Goal: Task Accomplishment & Management: Use online tool/utility

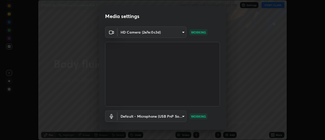
scroll to position [27, 0]
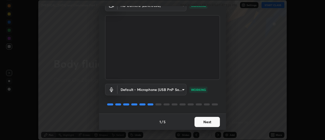
click at [210, 121] on button "Next" at bounding box center [207, 122] width 25 height 10
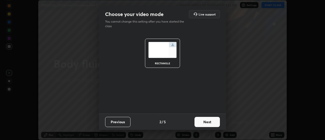
click at [210, 121] on button "Next" at bounding box center [207, 122] width 25 height 10
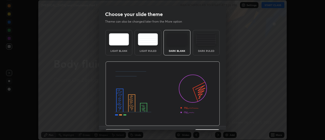
scroll to position [12, 0]
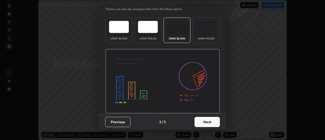
click at [212, 123] on button "Next" at bounding box center [207, 122] width 25 height 10
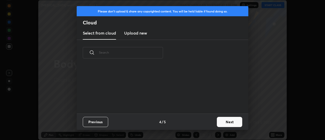
scroll to position [48, 163]
click at [228, 120] on button "Next" at bounding box center [229, 122] width 25 height 10
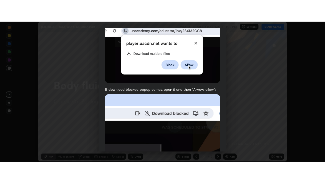
scroll to position [130, 0]
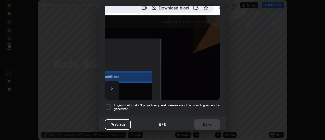
click at [213, 119] on div "Previous 5 / 5 Done" at bounding box center [162, 124] width 127 height 16
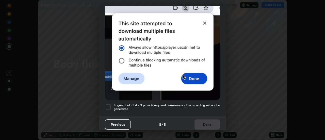
click at [214, 108] on h5 "I agree that if I don't provide required permissions, class recording will not …" at bounding box center [167, 107] width 106 height 8
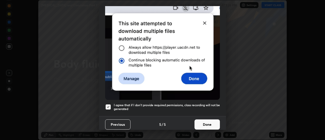
click at [209, 122] on button "Done" at bounding box center [207, 124] width 25 height 10
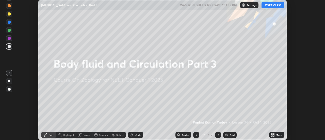
click at [272, 5] on button "START CLASS" at bounding box center [273, 5] width 23 height 6
click at [272, 134] on icon at bounding box center [271, 133] width 1 height 1
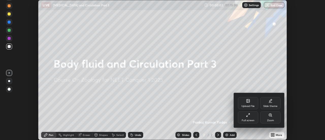
click at [255, 117] on div "Full screen" at bounding box center [248, 117] width 20 height 12
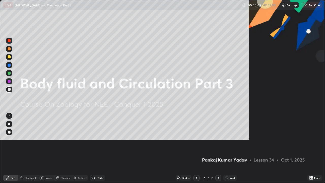
scroll to position [183, 325]
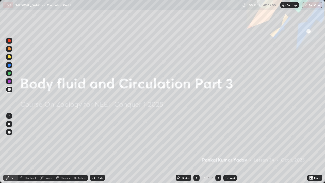
click at [312, 140] on icon at bounding box center [311, 178] width 1 height 1
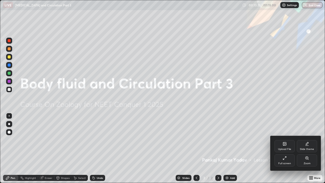
click at [283, 140] on div "Upload File" at bounding box center [284, 149] width 13 height 3
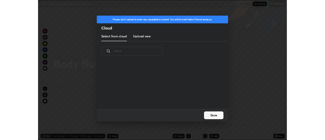
scroll to position [62, 163]
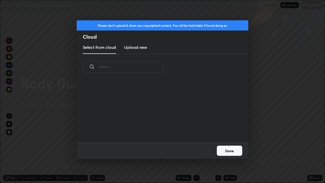
click at [143, 49] on h3 "Upload new" at bounding box center [135, 47] width 23 height 6
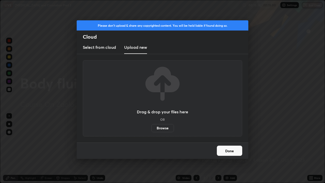
click at [158, 127] on label "Browse" at bounding box center [162, 128] width 23 height 8
click at [151, 127] on input "Browse" at bounding box center [151, 128] width 0 height 8
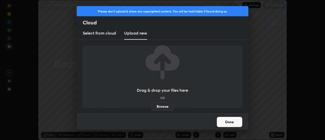
scroll to position [25259, 25074]
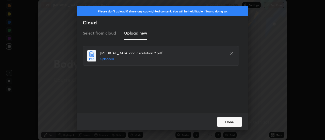
click at [228, 121] on button "Done" at bounding box center [229, 122] width 25 height 10
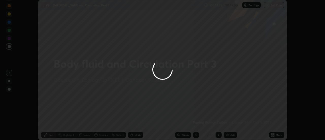
click at [225, 122] on div at bounding box center [162, 70] width 325 height 140
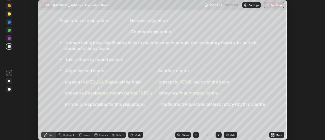
click at [187, 135] on div "Slides" at bounding box center [185, 135] width 7 height 3
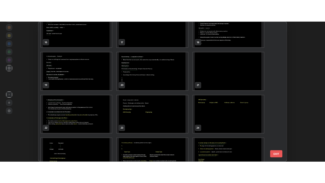
scroll to position [226, 0]
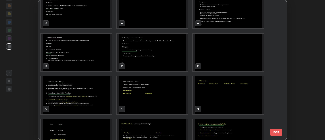
click at [99, 51] on img "grid" at bounding box center [76, 53] width 71 height 38
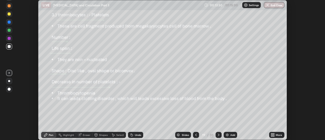
click at [273, 134] on icon at bounding box center [271, 133] width 1 height 1
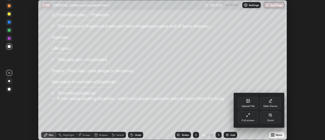
click at [255, 119] on div "Full screen" at bounding box center [248, 117] width 20 height 12
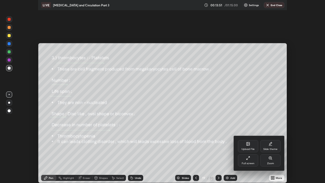
scroll to position [183, 325]
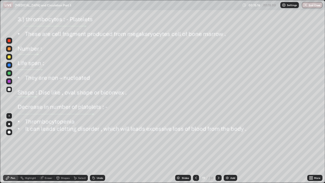
click at [218, 140] on icon at bounding box center [219, 178] width 4 height 4
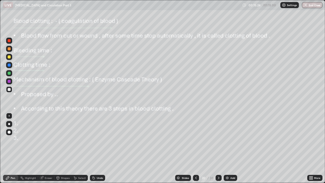
click at [10, 42] on div at bounding box center [9, 40] width 3 height 3
click at [9, 73] on div at bounding box center [9, 73] width 3 height 3
click at [218, 140] on icon at bounding box center [219, 178] width 4 height 4
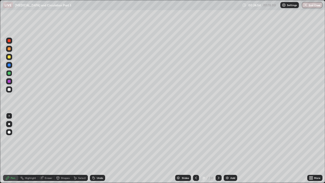
click at [9, 89] on div at bounding box center [9, 89] width 3 height 3
click at [9, 43] on div at bounding box center [9, 41] width 6 height 6
click at [98, 140] on div "Undo" at bounding box center [100, 178] width 6 height 3
click at [94, 140] on div "Undo" at bounding box center [97, 178] width 15 height 6
click at [9, 89] on div at bounding box center [9, 89] width 3 height 3
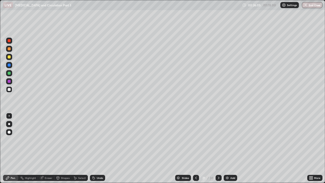
click at [101, 140] on div "Undo" at bounding box center [100, 178] width 6 height 3
click at [50, 140] on div "Eraser" at bounding box center [49, 178] width 8 height 3
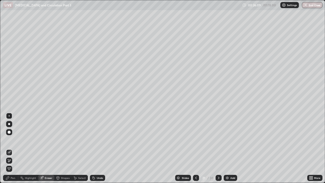
click at [15, 140] on div "Pen" at bounding box center [10, 178] width 15 height 6
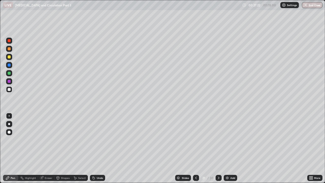
click at [9, 72] on div at bounding box center [9, 73] width 3 height 3
click at [218, 140] on icon at bounding box center [219, 178] width 4 height 4
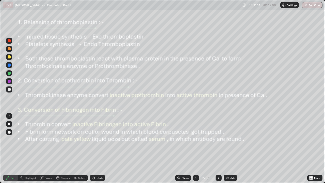
click at [196, 140] on icon at bounding box center [196, 178] width 4 height 4
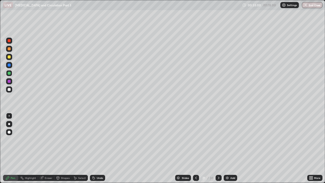
click at [219, 140] on icon at bounding box center [219, 178] width 4 height 4
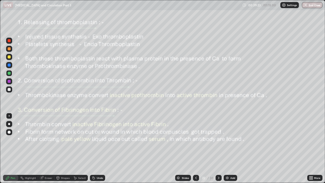
click at [196, 140] on icon at bounding box center [196, 178] width 4 height 4
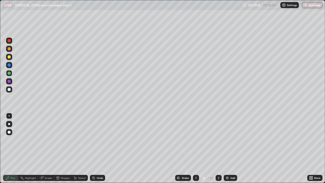
click at [218, 140] on icon at bounding box center [219, 178] width 4 height 4
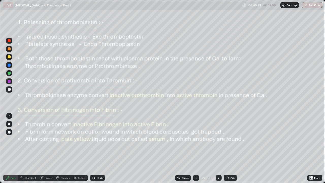
click at [218, 140] on icon at bounding box center [219, 178] width 4 height 4
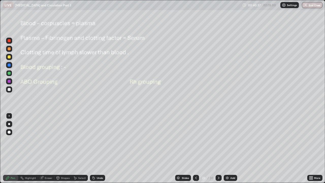
click at [12, 27] on div "Erase all" at bounding box center [9, 91] width 12 height 163
click at [12, 28] on div "Erase all" at bounding box center [9, 91] width 12 height 163
click at [9, 41] on div at bounding box center [9, 40] width 3 height 3
click at [9, 81] on div at bounding box center [9, 81] width 3 height 3
click at [9, 65] on div at bounding box center [9, 64] width 3 height 3
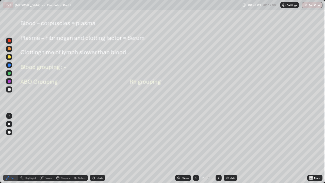
click at [94, 140] on icon at bounding box center [94, 178] width 2 height 2
click at [218, 140] on icon at bounding box center [219, 178] width 4 height 4
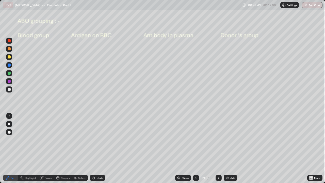
click at [9, 41] on div at bounding box center [9, 40] width 3 height 3
click at [9, 124] on div at bounding box center [9, 124] width 2 height 2
click at [220, 140] on div at bounding box center [219, 178] width 6 height 6
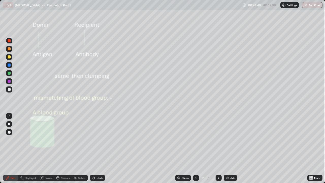
click at [196, 140] on icon at bounding box center [196, 178] width 4 height 4
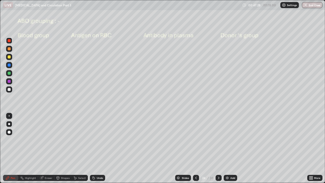
click at [96, 140] on div "Undo" at bounding box center [97, 178] width 15 height 6
click at [9, 57] on div at bounding box center [9, 56] width 3 height 3
click at [10, 40] on div at bounding box center [9, 40] width 3 height 3
click at [97, 140] on div "Undo" at bounding box center [100, 178] width 6 height 3
click at [9, 116] on div at bounding box center [9, 115] width 1 height 1
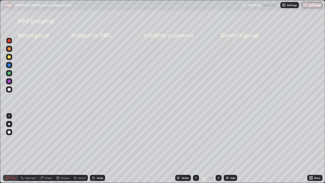
click at [9, 57] on div at bounding box center [9, 56] width 3 height 3
click at [10, 41] on div at bounding box center [9, 40] width 3 height 3
click at [9, 58] on div at bounding box center [9, 56] width 3 height 3
click at [95, 140] on div "Undo" at bounding box center [97, 178] width 15 height 6
click at [10, 41] on div at bounding box center [9, 40] width 3 height 3
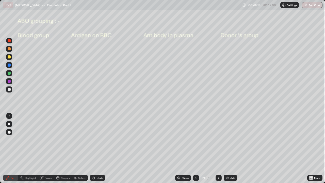
click at [9, 59] on div at bounding box center [9, 57] width 6 height 6
click at [99, 140] on div "Undo" at bounding box center [100, 178] width 6 height 3
click at [50, 140] on div "Eraser" at bounding box center [49, 178] width 8 height 3
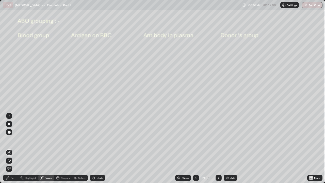
click at [14, 140] on div "Pen" at bounding box center [10, 178] width 15 height 6
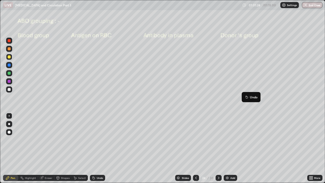
click at [219, 140] on icon at bounding box center [219, 178] width 4 height 4
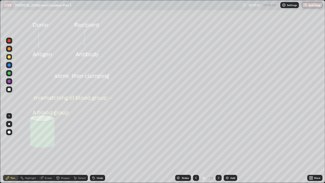
click at [9, 82] on div at bounding box center [9, 81] width 3 height 3
click at [9, 41] on div at bounding box center [9, 40] width 3 height 3
click at [93, 140] on icon at bounding box center [94, 178] width 2 height 2
click at [50, 140] on div "Eraser" at bounding box center [49, 178] width 8 height 3
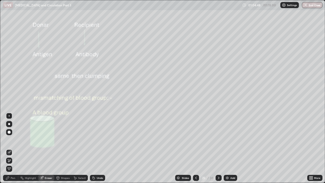
click at [13, 140] on div "Pen" at bounding box center [13, 178] width 5 height 3
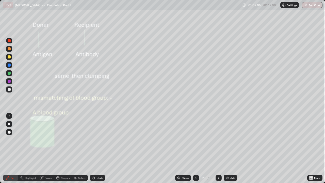
click at [94, 140] on icon at bounding box center [94, 178] width 4 height 4
click at [98, 140] on div "Undo" at bounding box center [100, 178] width 6 height 3
click at [218, 140] on icon at bounding box center [219, 178] width 4 height 4
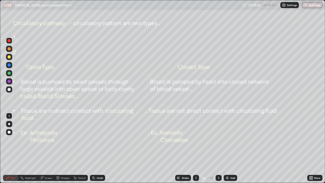
click at [218, 140] on icon at bounding box center [219, 178] width 2 height 3
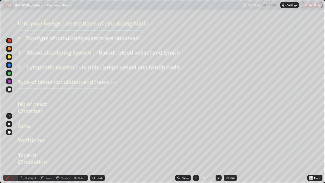
click at [220, 140] on icon at bounding box center [219, 178] width 4 height 4
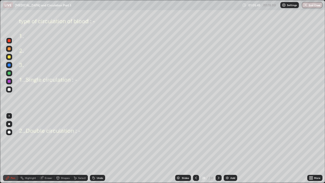
click at [218, 140] on icon at bounding box center [219, 178] width 4 height 4
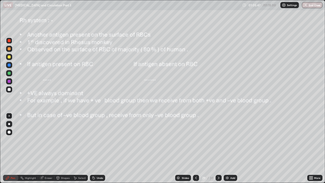
click at [195, 140] on icon at bounding box center [196, 178] width 4 height 4
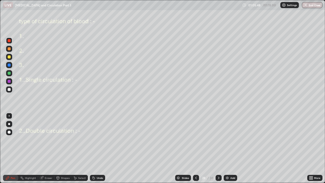
click at [195, 140] on icon at bounding box center [196, 178] width 4 height 4
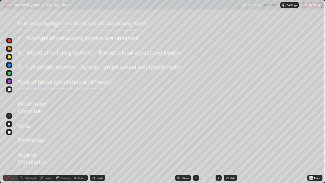
click at [196, 140] on icon at bounding box center [196, 178] width 4 height 4
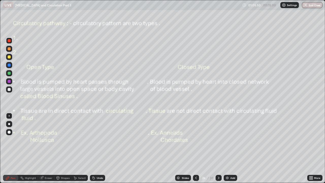
click at [196, 140] on icon at bounding box center [196, 178] width 4 height 4
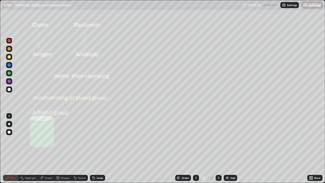
click at [219, 140] on icon at bounding box center [219, 178] width 4 height 4
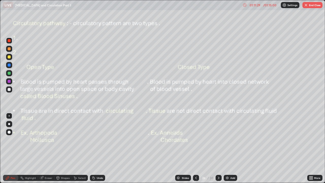
click at [218, 140] on icon at bounding box center [219, 178] width 4 height 4
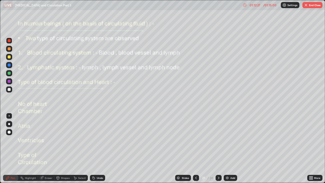
click at [98, 140] on div "Undo" at bounding box center [100, 178] width 6 height 3
click at [45, 140] on div "Eraser" at bounding box center [46, 178] width 16 height 6
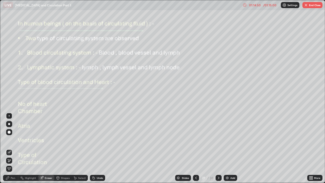
click at [14, 140] on div "Pen" at bounding box center [13, 178] width 5 height 3
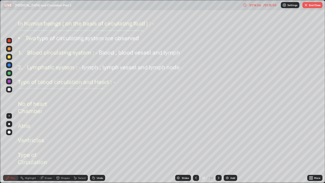
click at [8, 82] on div at bounding box center [9, 81] width 3 height 3
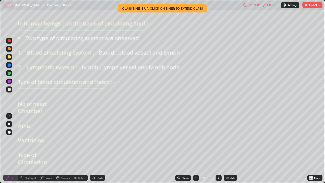
click at [314, 7] on button "End Class" at bounding box center [313, 5] width 20 height 6
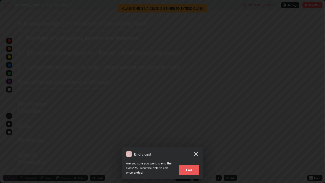
click at [198, 140] on icon at bounding box center [196, 154] width 6 height 6
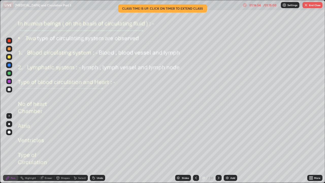
click at [313, 6] on button "End Class" at bounding box center [313, 5] width 20 height 6
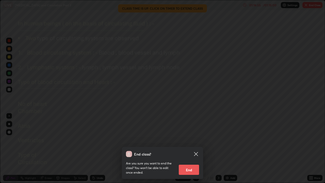
click at [193, 140] on button "End" at bounding box center [189, 170] width 20 height 10
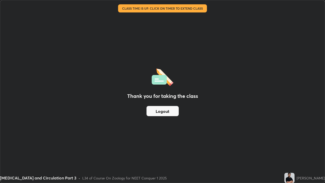
click at [163, 111] on button "Logout" at bounding box center [163, 111] width 32 height 10
click at [160, 109] on button "Logout" at bounding box center [163, 111] width 32 height 10
click at [158, 109] on button "Logout" at bounding box center [163, 111] width 32 height 10
